Goal: Information Seeking & Learning: Learn about a topic

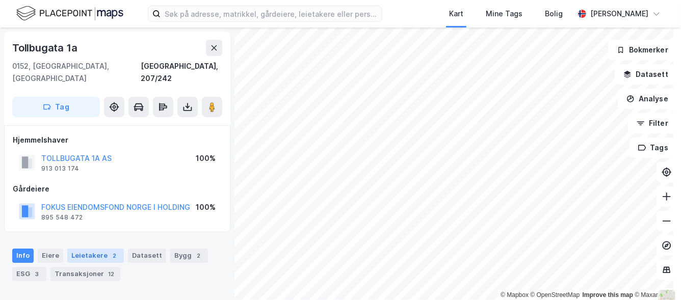
click at [102, 249] on div "Leietakere 2" at bounding box center [95, 256] width 57 height 14
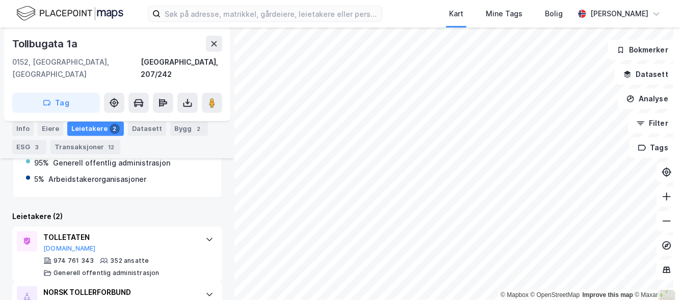
scroll to position [223, 0]
